Goal: Feedback & Contribution: Leave review/rating

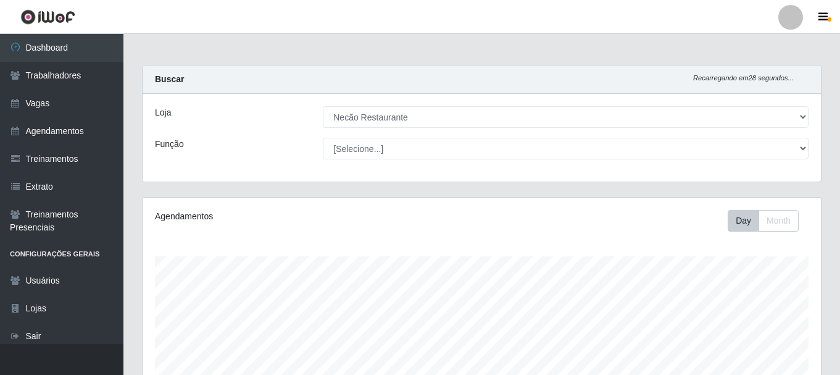
select select "334"
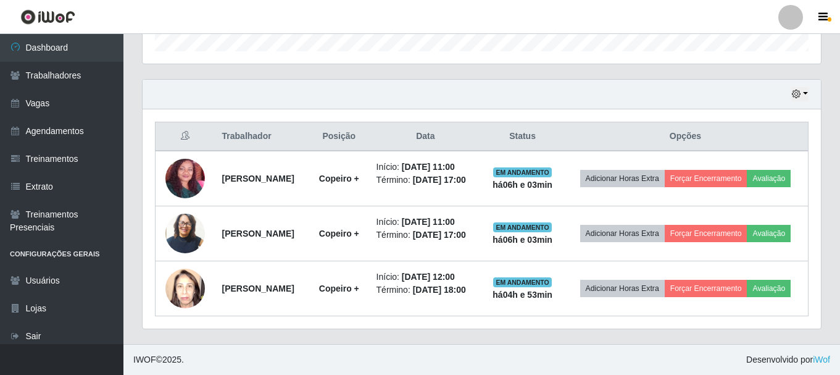
scroll to position [256, 678]
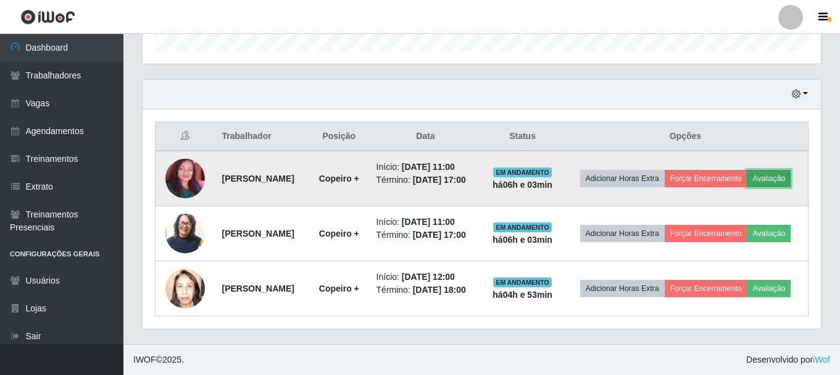
click at [778, 177] on button "Avaliação" at bounding box center [769, 178] width 44 height 17
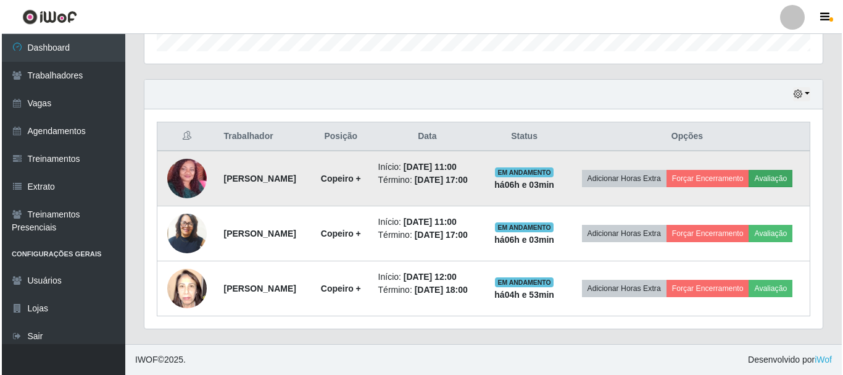
scroll to position [256, 672]
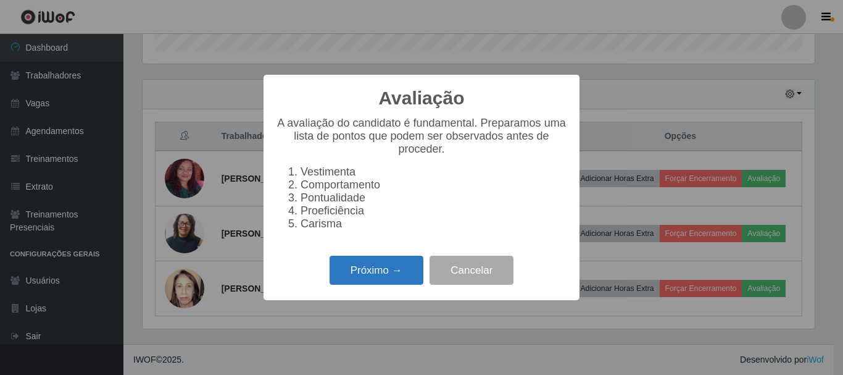
click at [346, 283] on button "Próximo →" at bounding box center [377, 270] width 94 height 29
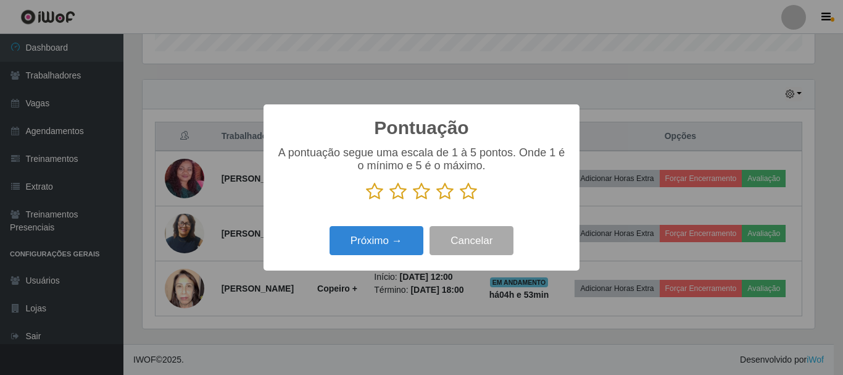
scroll to position [616922, 616506]
click at [458, 193] on p at bounding box center [421, 191] width 291 height 19
click at [464, 194] on icon at bounding box center [468, 191] width 17 height 19
click at [460, 201] on input "radio" at bounding box center [460, 201] width 0 height 0
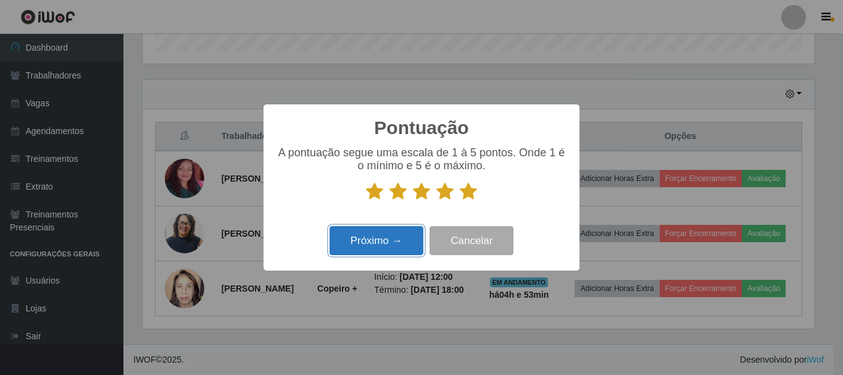
click at [388, 251] on button "Próximo →" at bounding box center [377, 240] width 94 height 29
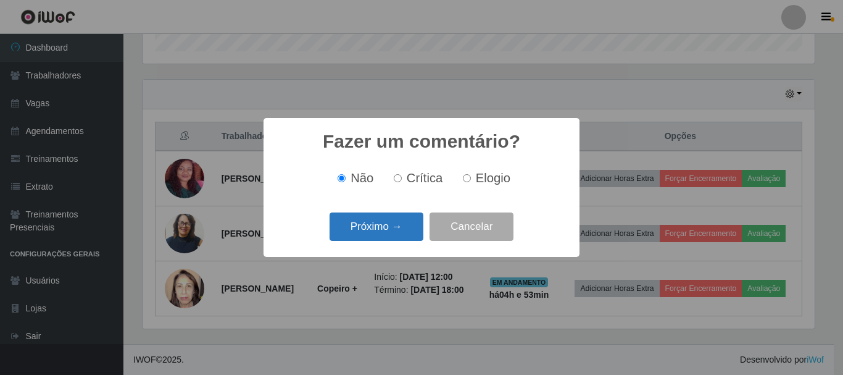
click at [407, 220] on button "Próximo →" at bounding box center [377, 226] width 94 height 29
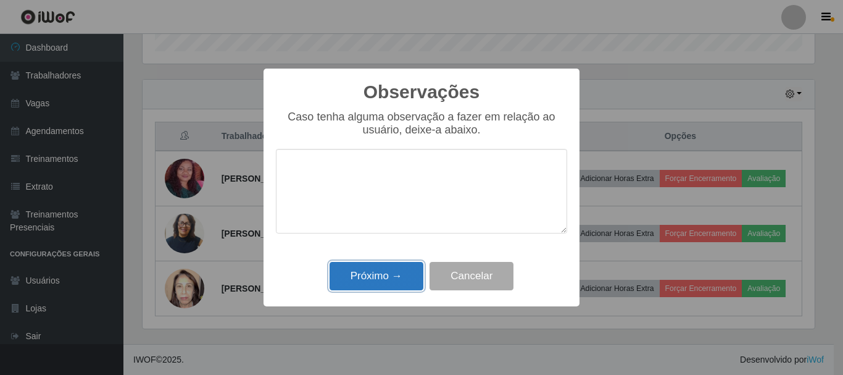
click at [385, 281] on button "Próximo →" at bounding box center [377, 276] width 94 height 29
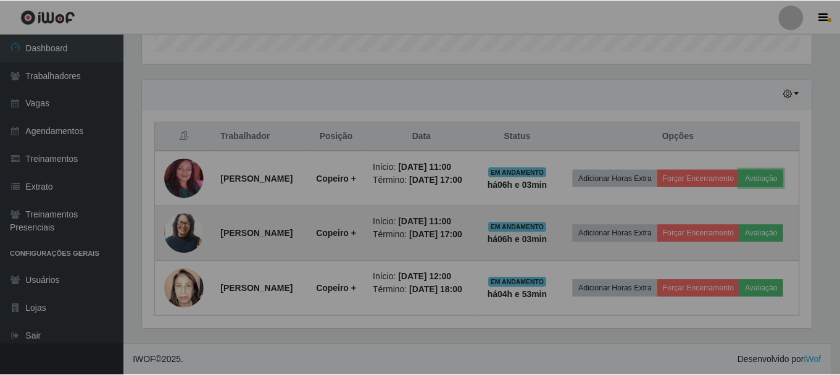
scroll to position [256, 678]
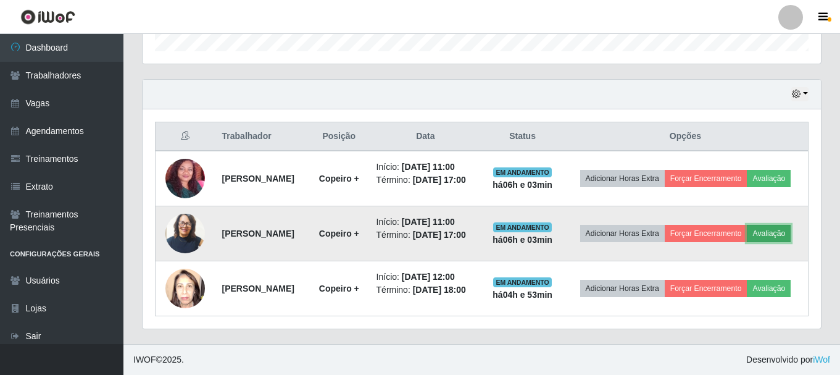
click at [779, 230] on button "Avaliação" at bounding box center [769, 233] width 44 height 17
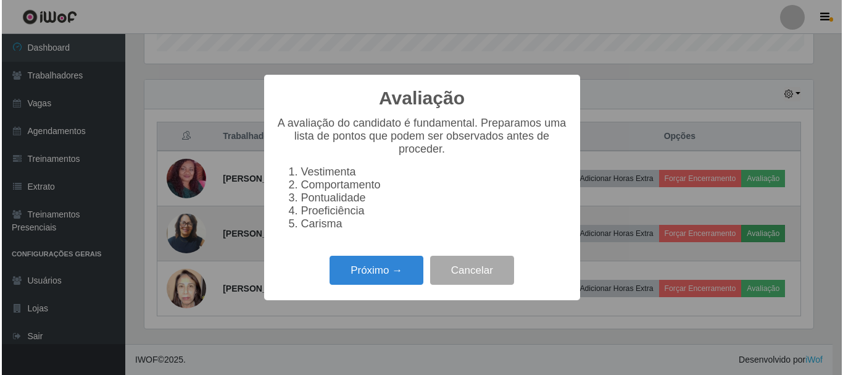
scroll to position [256, 672]
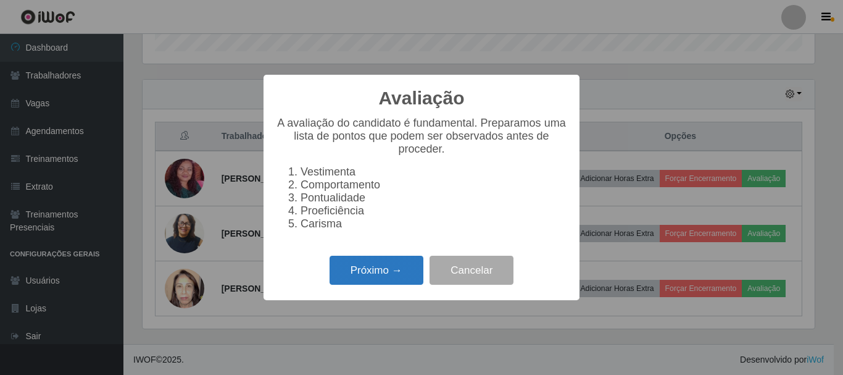
click at [406, 276] on button "Próximo →" at bounding box center [377, 270] width 94 height 29
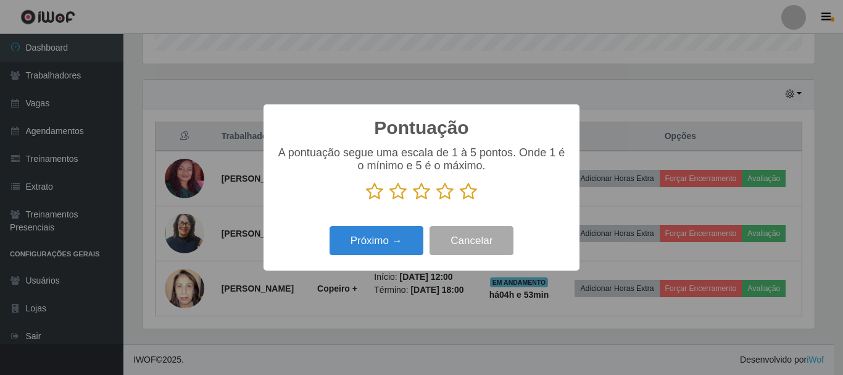
click at [468, 196] on icon at bounding box center [468, 191] width 17 height 19
click at [460, 201] on input "radio" at bounding box center [460, 201] width 0 height 0
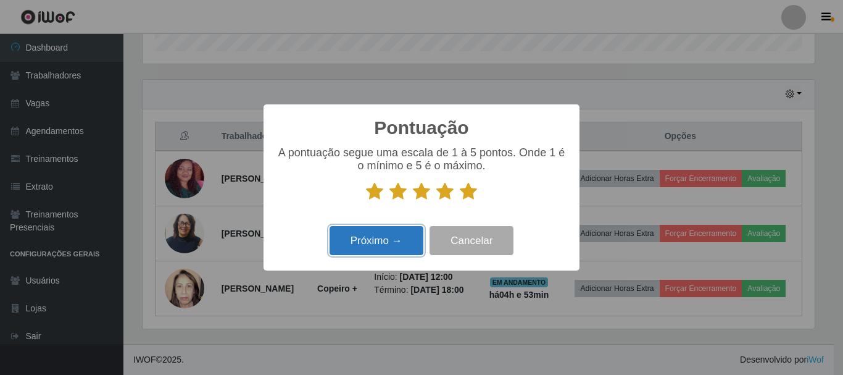
click at [399, 245] on button "Próximo →" at bounding box center [377, 240] width 94 height 29
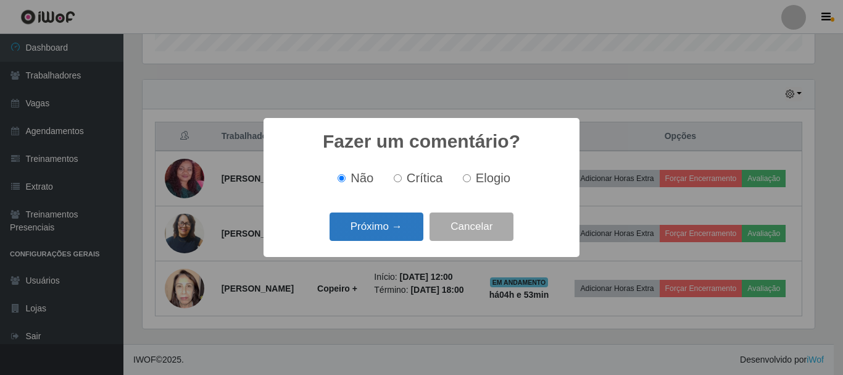
click at [400, 236] on button "Próximo →" at bounding box center [377, 226] width 94 height 29
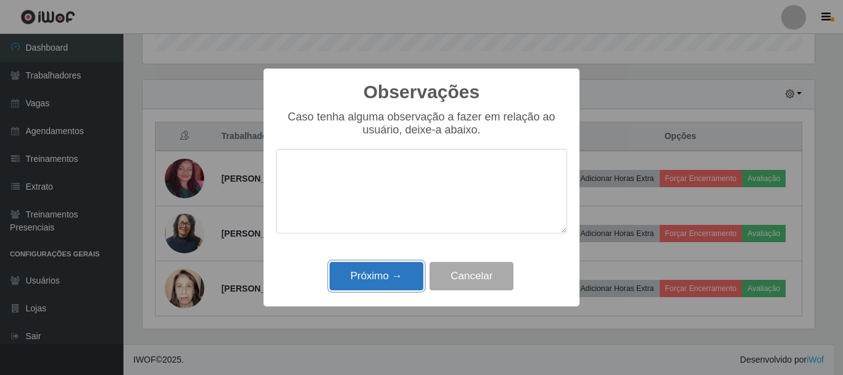
click at [393, 270] on button "Próximo →" at bounding box center [377, 276] width 94 height 29
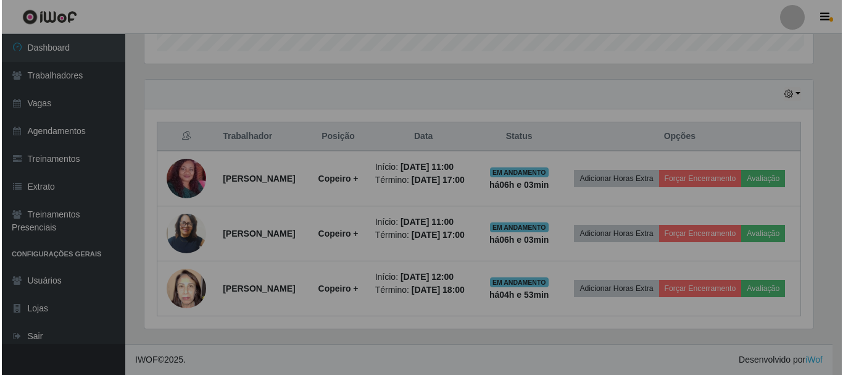
scroll to position [256, 678]
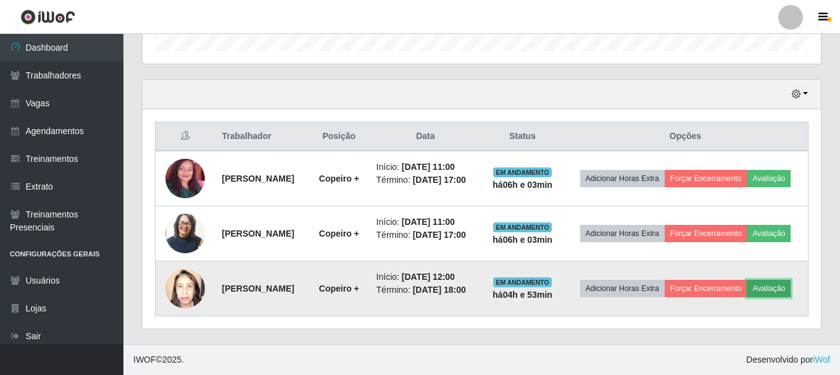
click at [783, 290] on button "Avaliação" at bounding box center [769, 288] width 44 height 17
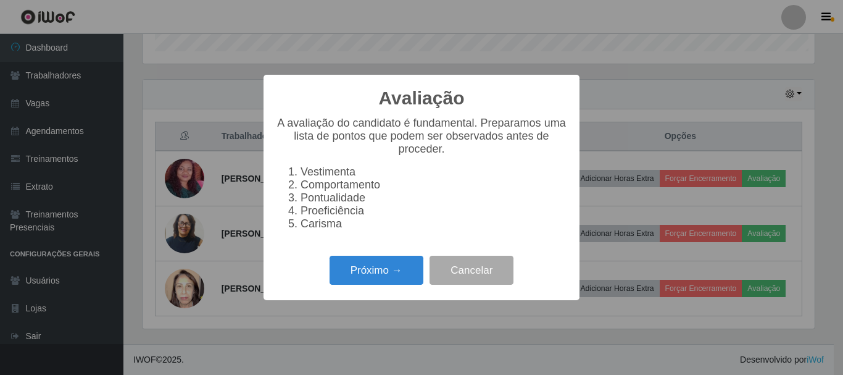
scroll to position [256, 672]
click at [399, 280] on button "Próximo →" at bounding box center [377, 270] width 94 height 29
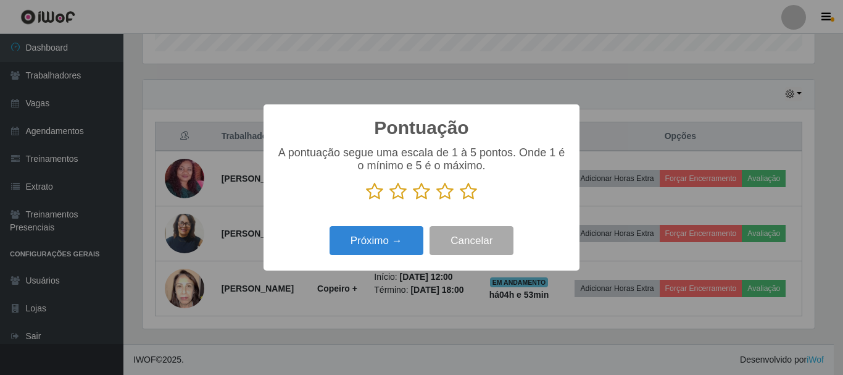
scroll to position [616922, 616506]
click at [375, 188] on icon at bounding box center [374, 191] width 17 height 19
click at [366, 201] on input "radio" at bounding box center [366, 201] width 0 height 0
click at [357, 235] on button "Próximo →" at bounding box center [377, 240] width 94 height 29
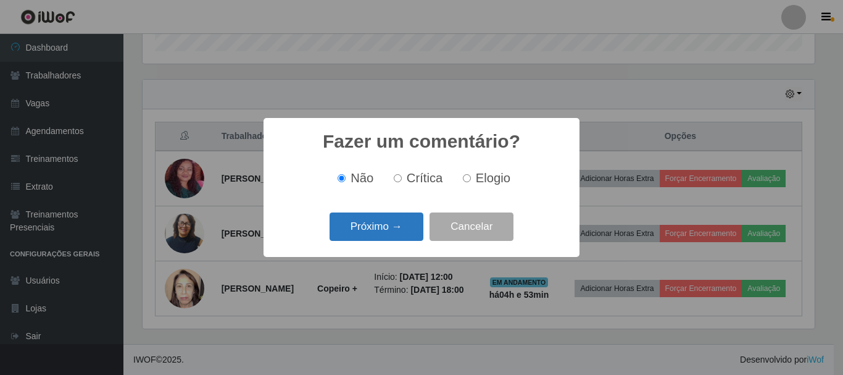
click at [395, 236] on button "Próximo →" at bounding box center [377, 226] width 94 height 29
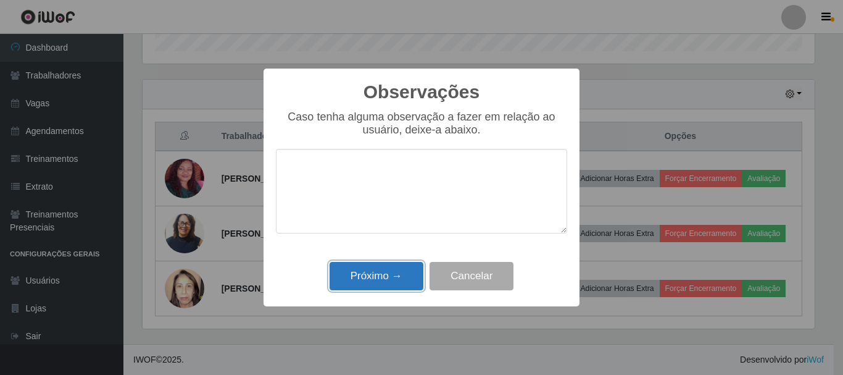
click at [377, 269] on button "Próximo →" at bounding box center [377, 276] width 94 height 29
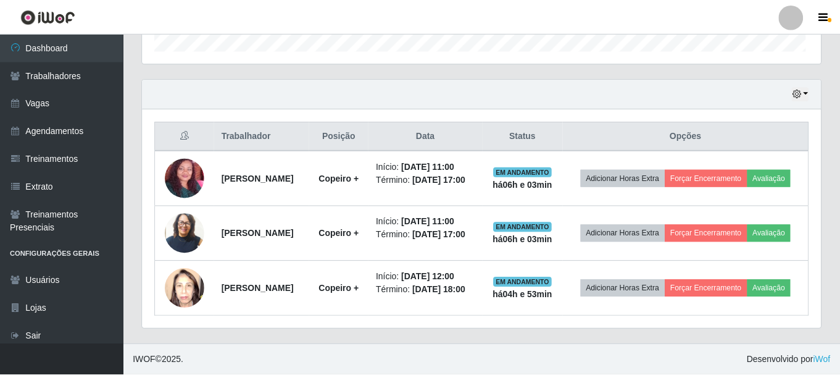
scroll to position [256, 678]
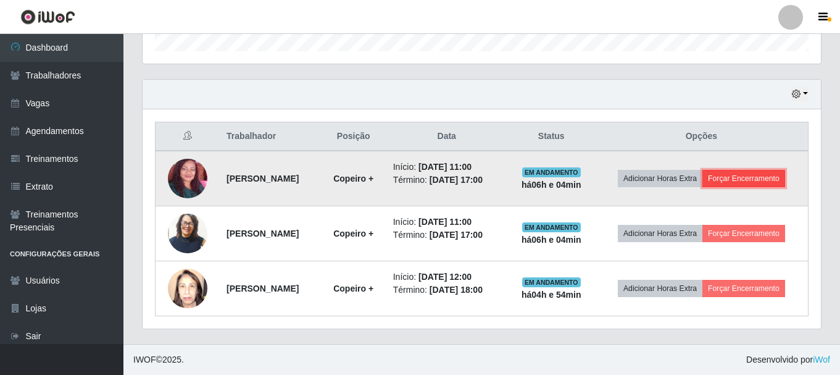
click at [759, 183] on button "Forçar Encerramento" at bounding box center [743, 178] width 83 height 17
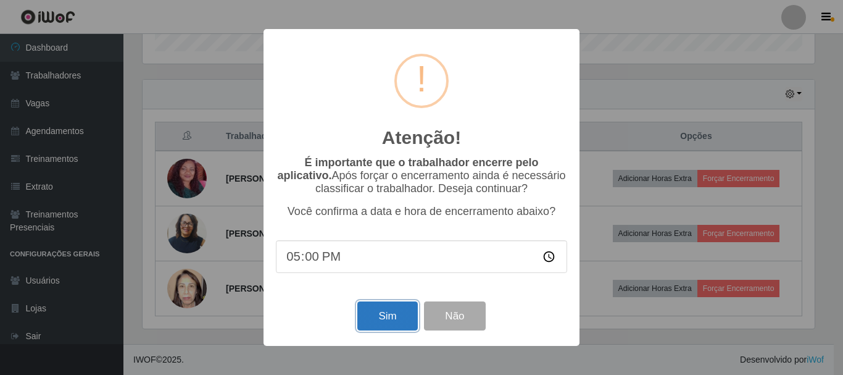
click at [409, 316] on button "Sim" at bounding box center [387, 315] width 60 height 29
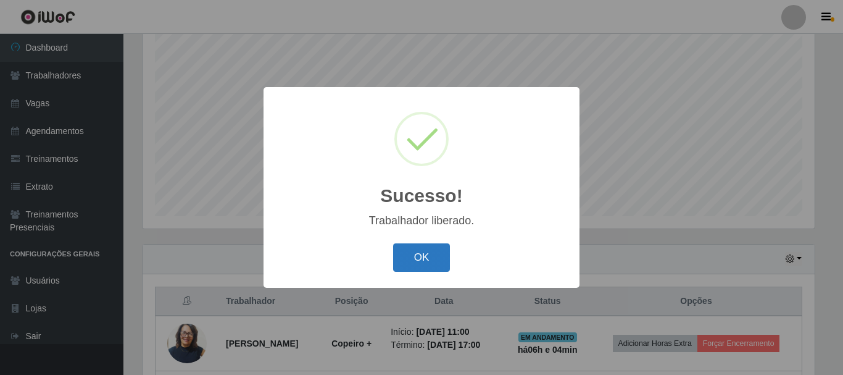
click at [428, 267] on button "OK" at bounding box center [421, 257] width 57 height 29
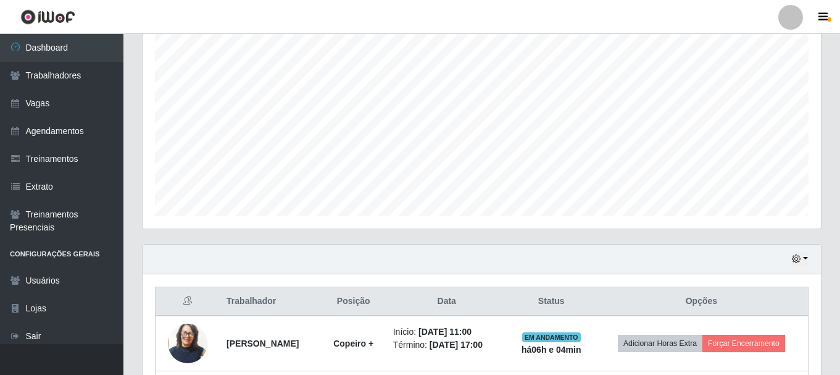
scroll to position [0, 0]
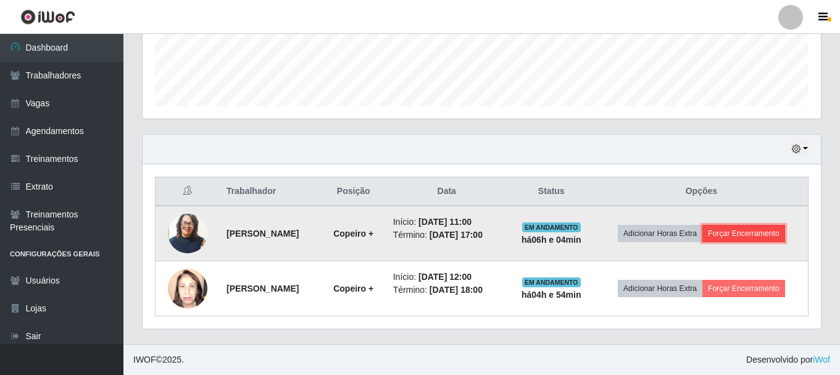
click at [739, 234] on button "Forçar Encerramento" at bounding box center [743, 233] width 83 height 17
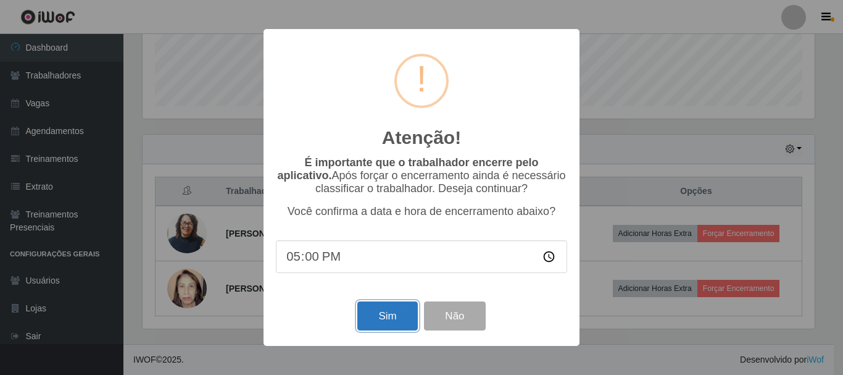
click at [380, 319] on button "Sim" at bounding box center [387, 315] width 60 height 29
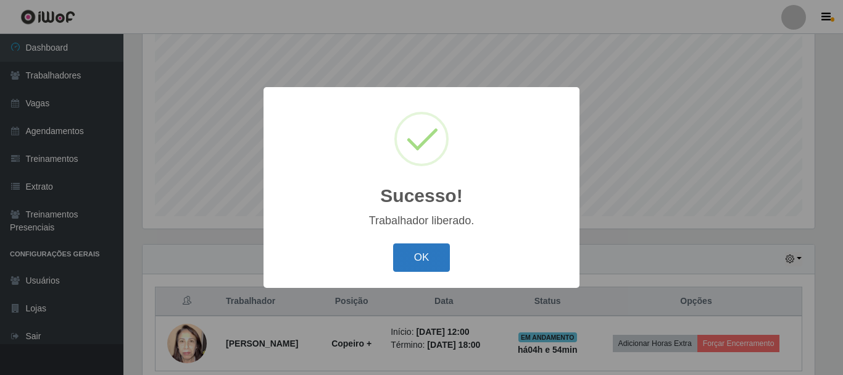
click at [414, 263] on button "OK" at bounding box center [421, 257] width 57 height 29
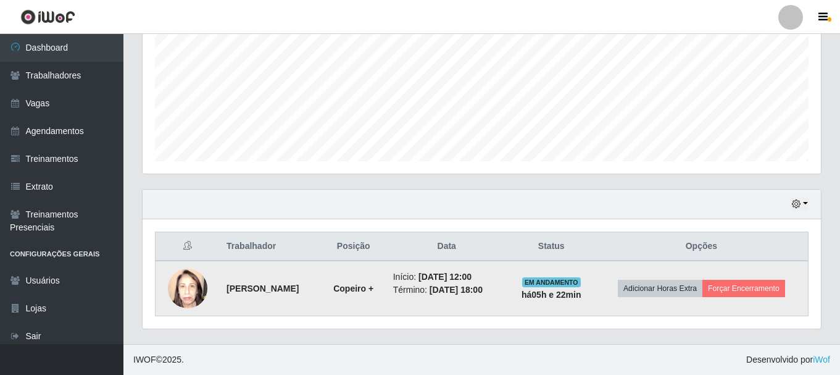
drag, startPoint x: 315, startPoint y: 286, endPoint x: 221, endPoint y: 289, distance: 94.5
click at [221, 289] on td "[PERSON_NAME]" at bounding box center [270, 288] width 102 height 56
copy strong "[PERSON_NAME]"
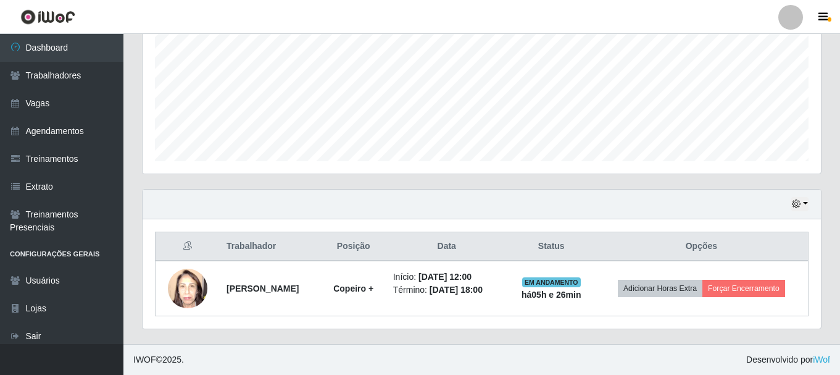
click at [393, 181] on div "Agendamentos Day Month 27/06 Agendamentos 12" at bounding box center [482, 53] width 698 height 272
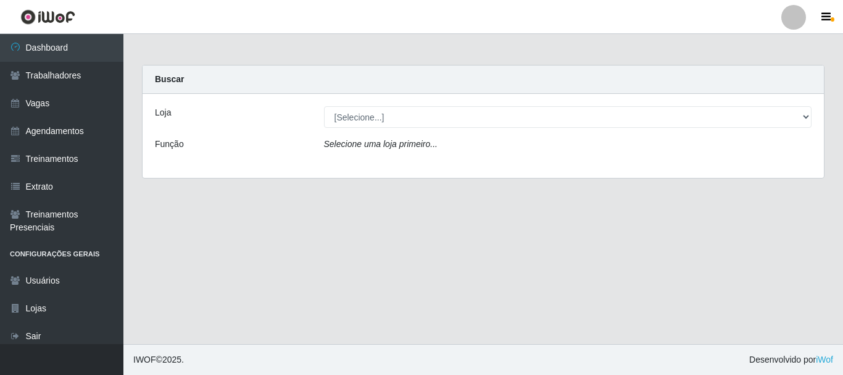
click at [355, 128] on div "Loja [Selecione...] Necão Restaurante Função Selecione uma loja primeiro..." at bounding box center [483, 136] width 681 height 84
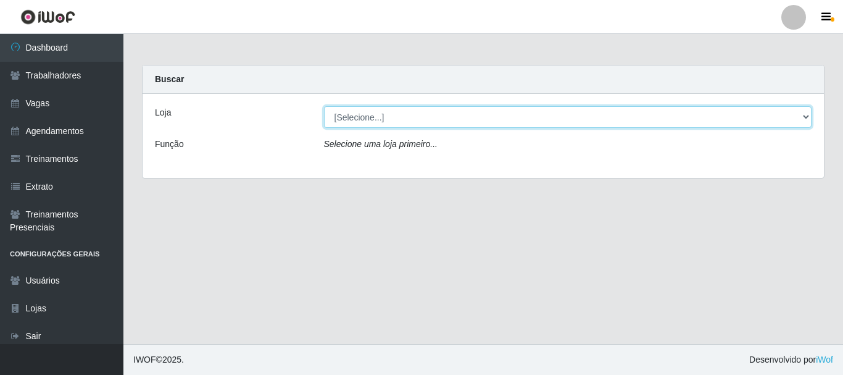
click at [356, 123] on select "[Selecione...] Necão Restaurante" at bounding box center [568, 117] width 488 height 22
select select "334"
click at [324, 106] on select "[Selecione...] Necão Restaurante" at bounding box center [568, 117] width 488 height 22
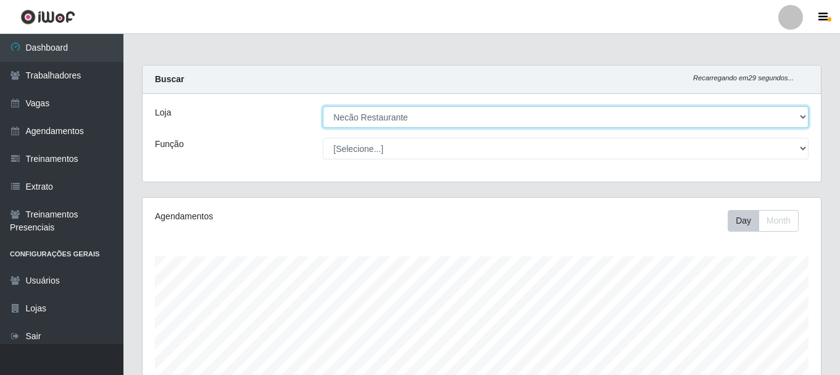
scroll to position [280, 0]
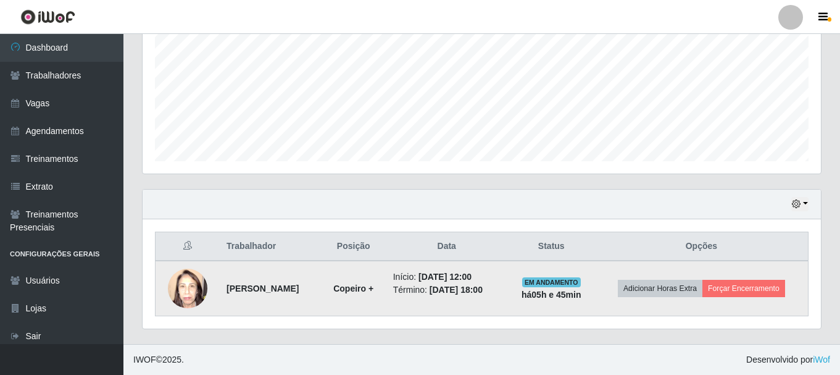
drag, startPoint x: 320, startPoint y: 289, endPoint x: 222, endPoint y: 298, distance: 98.5
click at [222, 298] on td "[PERSON_NAME]" at bounding box center [270, 288] width 102 height 56
copy strong "[PERSON_NAME]"
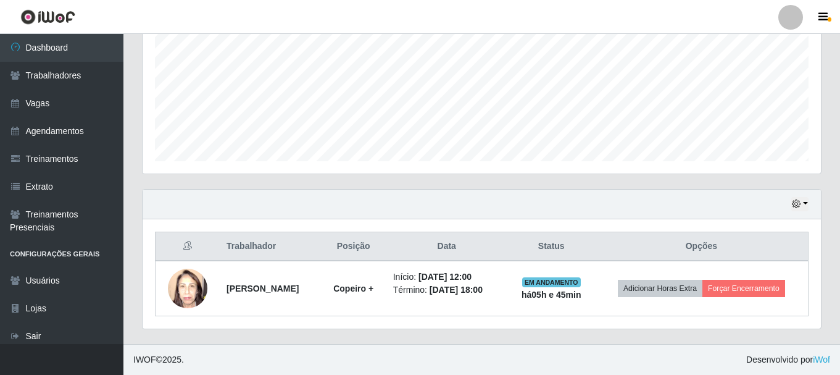
click at [415, 230] on div "Trabalhador Posição Data Status Opções Janaina Alves leal lima Copeiro + Início…" at bounding box center [482, 273] width 678 height 109
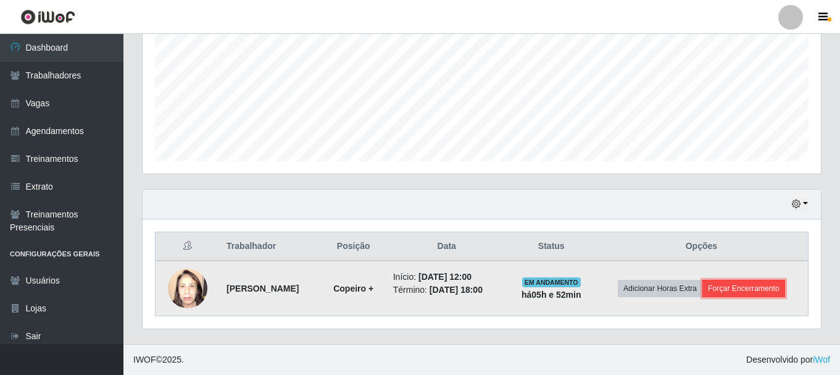
click at [741, 291] on button "Forçar Encerramento" at bounding box center [743, 288] width 83 height 17
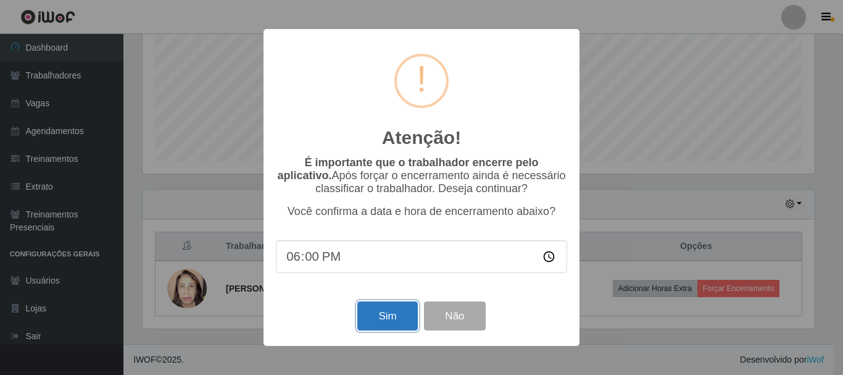
click at [395, 323] on button "Sim" at bounding box center [387, 315] width 60 height 29
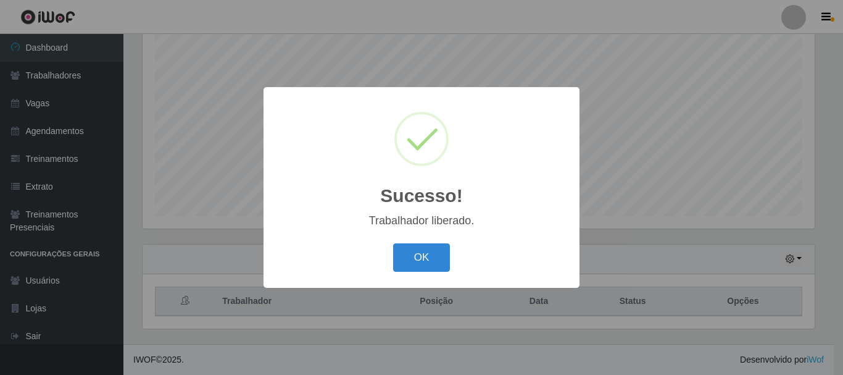
click at [457, 271] on div "OK Cancel" at bounding box center [421, 256] width 291 height 35
click at [435, 253] on button "OK" at bounding box center [421, 257] width 57 height 29
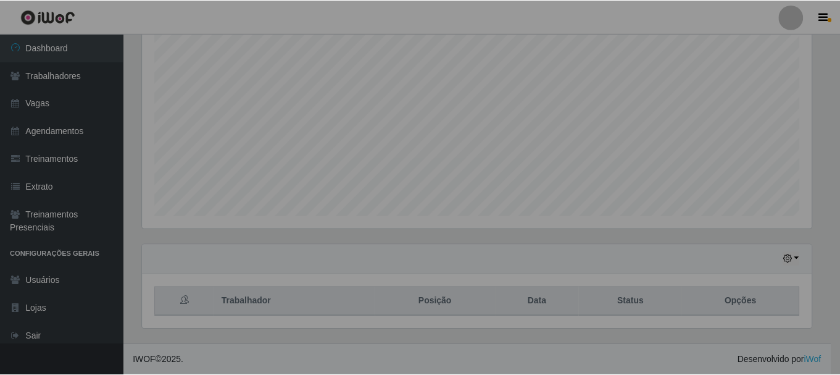
scroll to position [256, 678]
